Goal: Task Accomplishment & Management: Complete application form

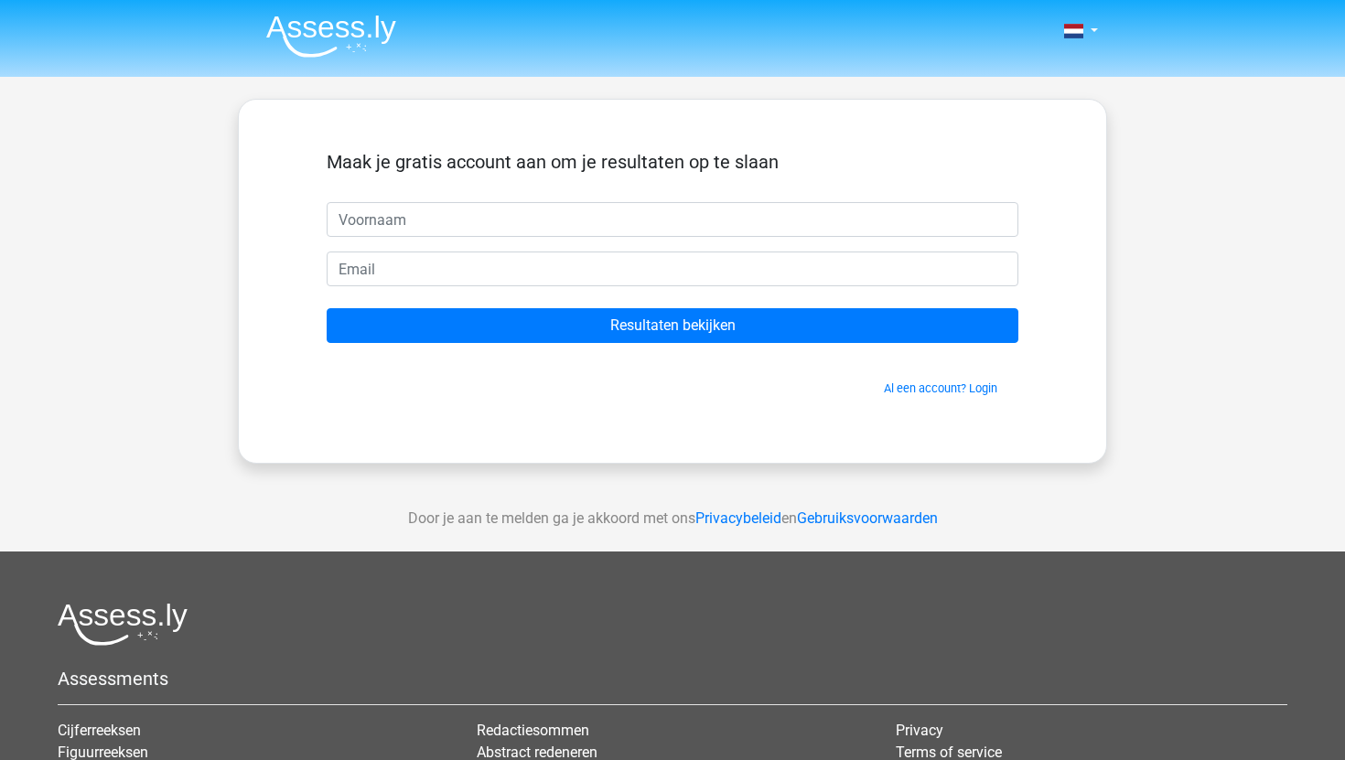
click at [570, 206] on input "text" at bounding box center [673, 219] width 692 height 35
type input "[PERSON_NAME]"
click at [918, 390] on link "Al een account? Login" at bounding box center [940, 388] width 113 height 14
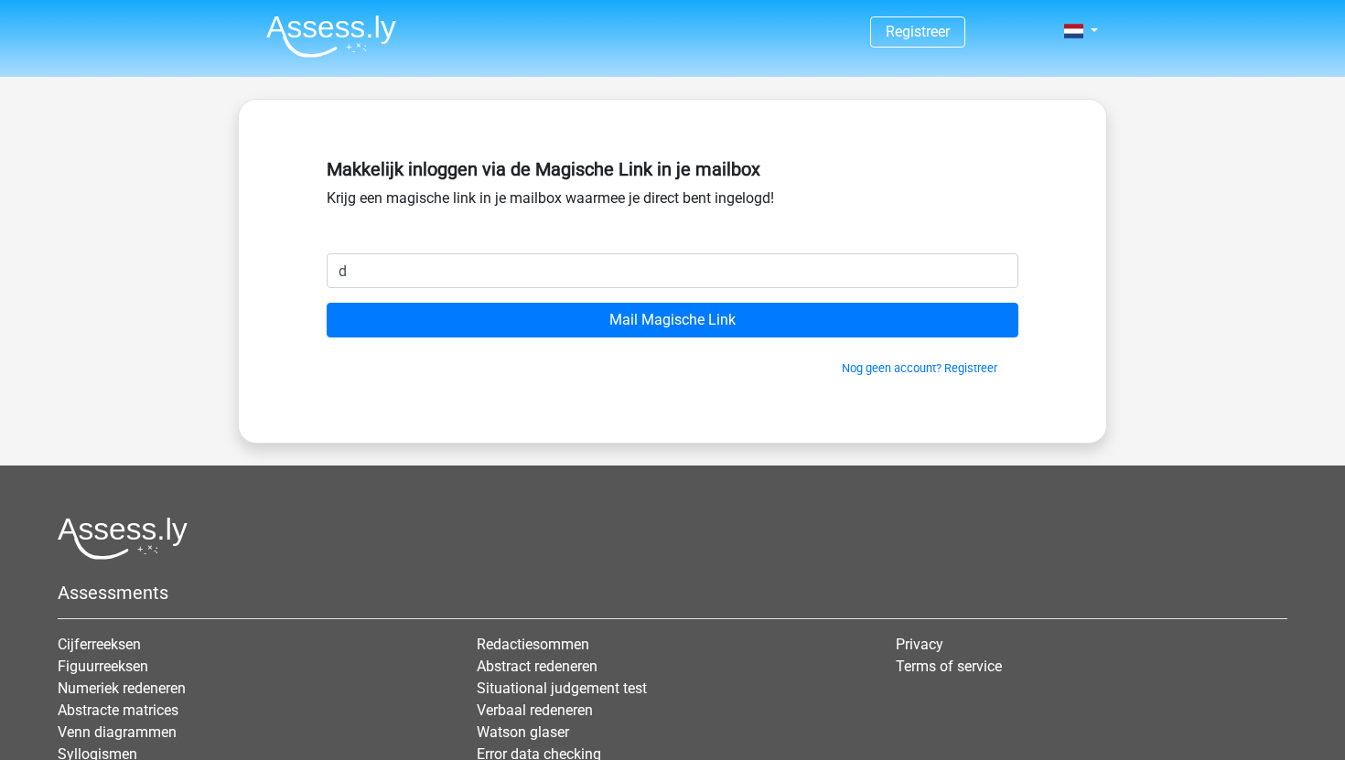
type input "[EMAIL_ADDRESS][DOMAIN_NAME]"
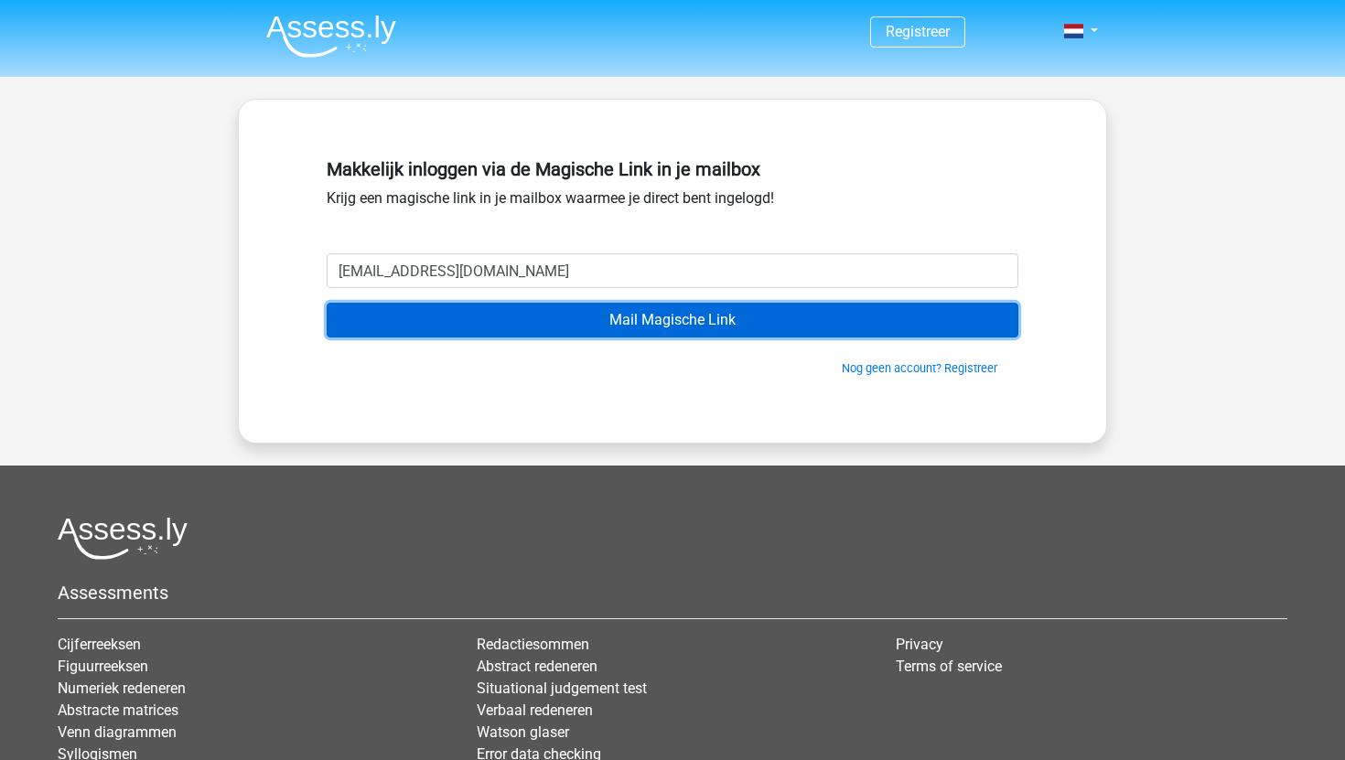
click at [458, 318] on input "Mail Magische Link" at bounding box center [673, 320] width 692 height 35
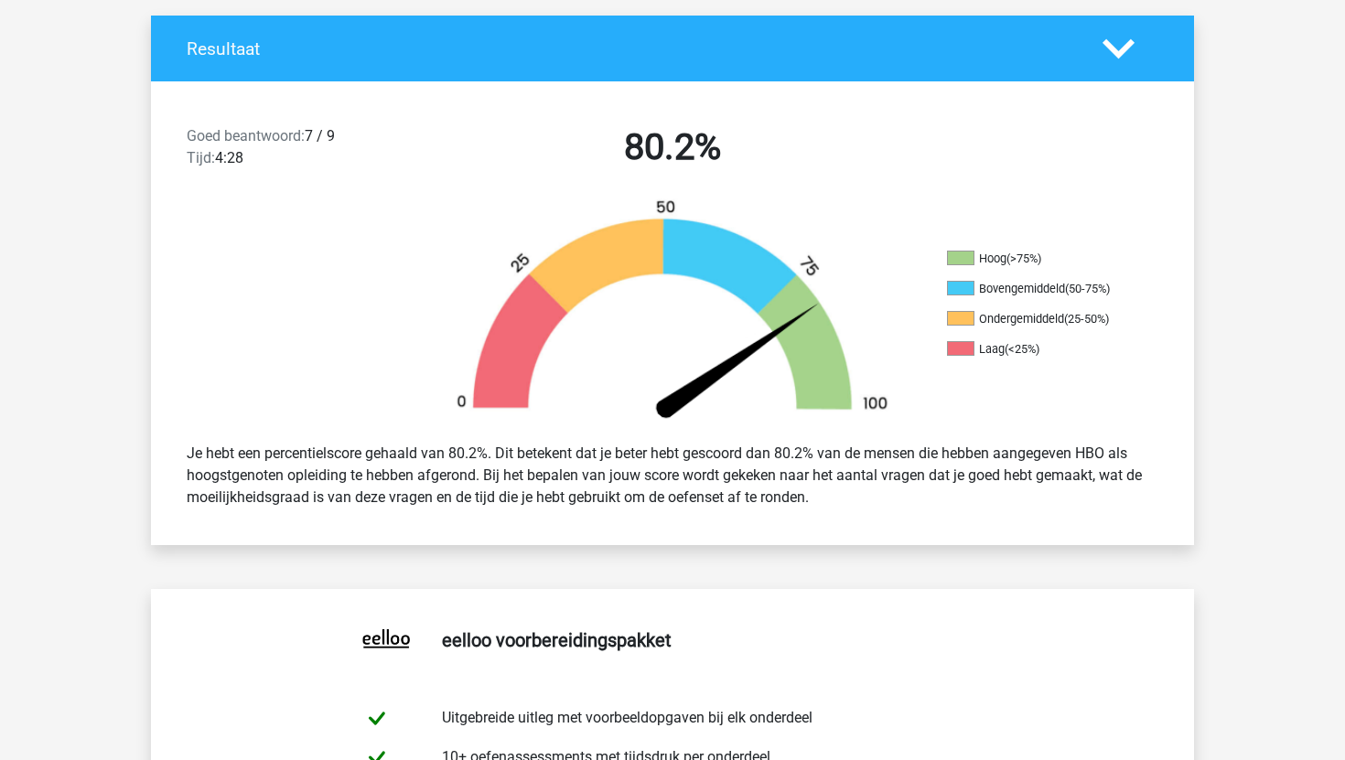
scroll to position [479, 0]
